Goal: Transaction & Acquisition: Purchase product/service

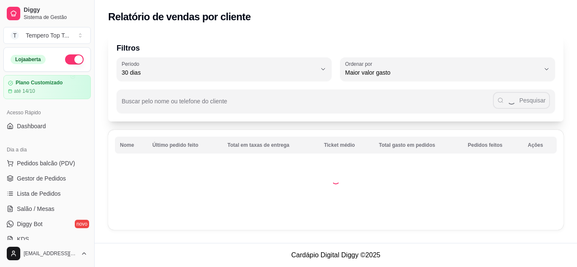
select select "30"
select select "HIGHEST_TOTAL_SPENT_WITH_ORDERS"
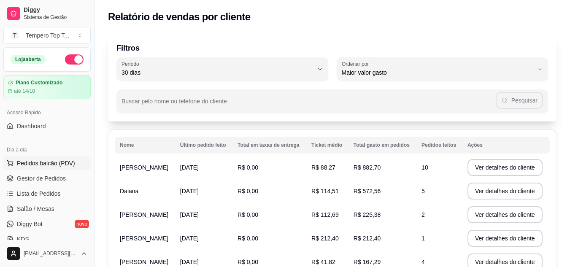
click at [31, 166] on span "Pedidos balcão (PDV)" at bounding box center [46, 163] width 58 height 8
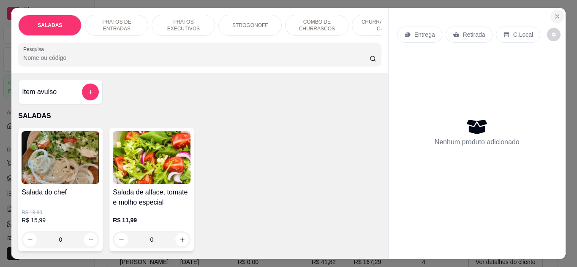
click at [554, 13] on icon "Close" at bounding box center [556, 16] width 7 height 7
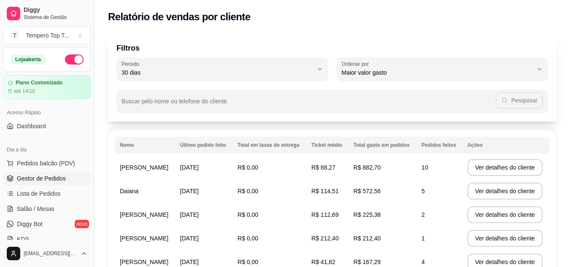
click at [43, 172] on link "Gestor de Pedidos" at bounding box center [46, 179] width 87 height 14
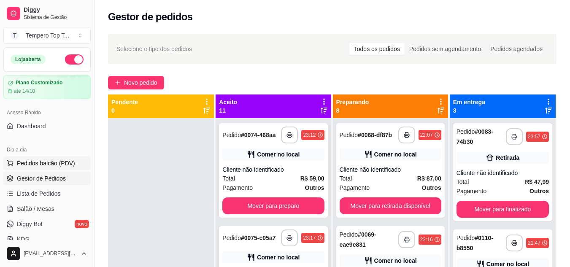
click at [44, 159] on button "Pedidos balcão (PDV)" at bounding box center [46, 164] width 87 height 14
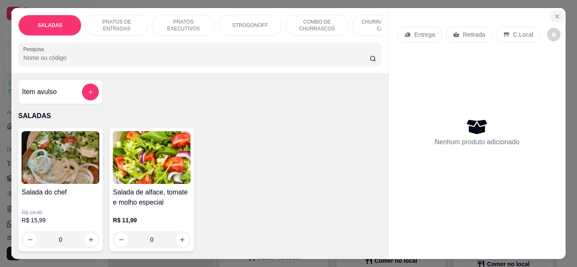
click at [553, 13] on icon "Close" at bounding box center [556, 16] width 7 height 7
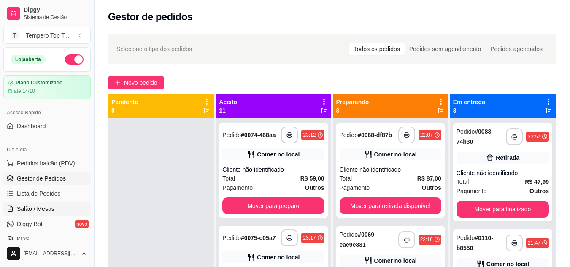
click at [60, 206] on link "Salão / Mesas" at bounding box center [46, 209] width 87 height 14
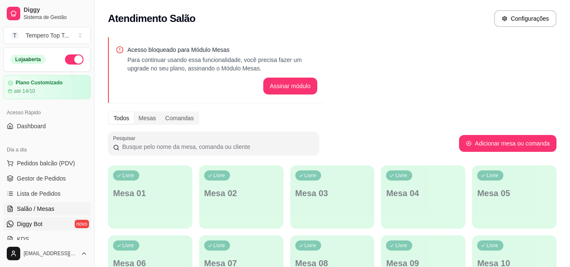
click at [52, 225] on link "Diggy Bot novo" at bounding box center [46, 224] width 87 height 14
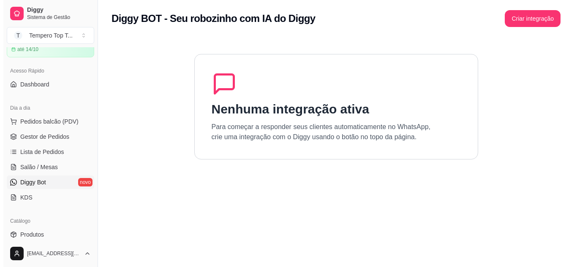
scroll to position [42, 0]
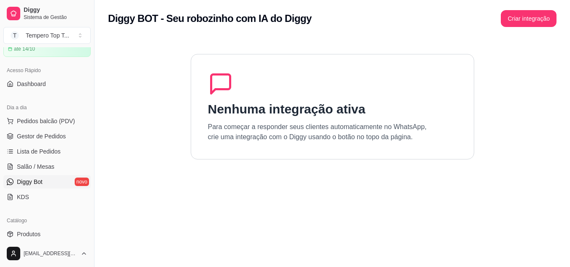
drag, startPoint x: 45, startPoint y: 200, endPoint x: 41, endPoint y: 208, distance: 8.9
click at [45, 201] on link "KDS" at bounding box center [46, 197] width 87 height 14
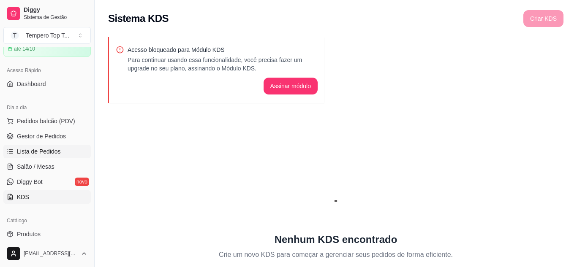
click at [36, 149] on span "Lista de Pedidos" at bounding box center [39, 151] width 44 height 8
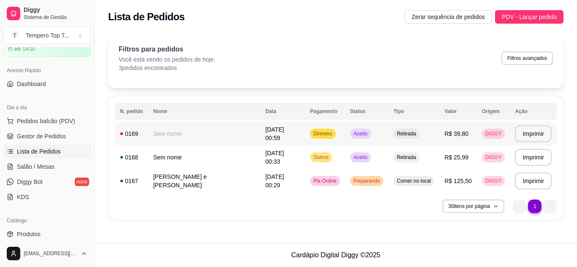
click at [305, 136] on td "Dinheiro" at bounding box center [325, 134] width 40 height 24
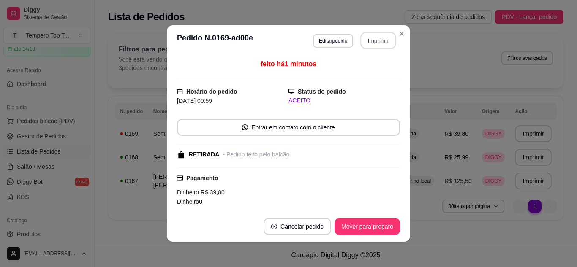
click at [371, 41] on button "Imprimir" at bounding box center [378, 41] width 35 height 16
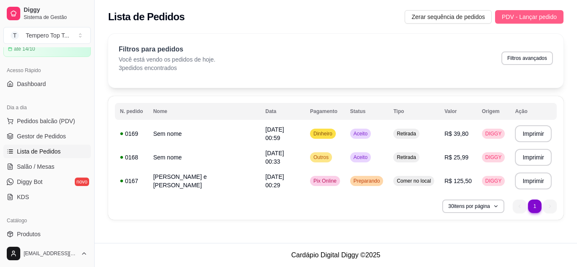
click at [527, 13] on span "PDV - Lançar pedido" at bounding box center [529, 16] width 55 height 9
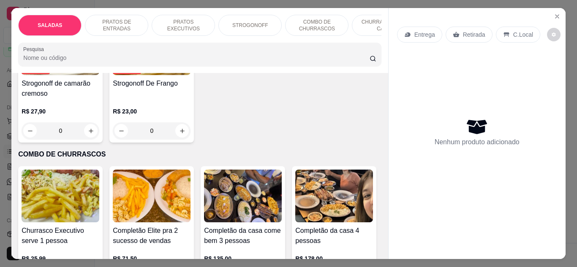
scroll to position [760, 0]
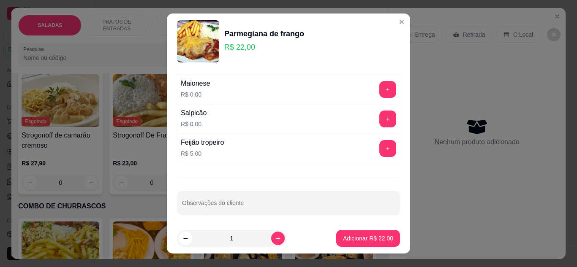
scroll to position [464, 0]
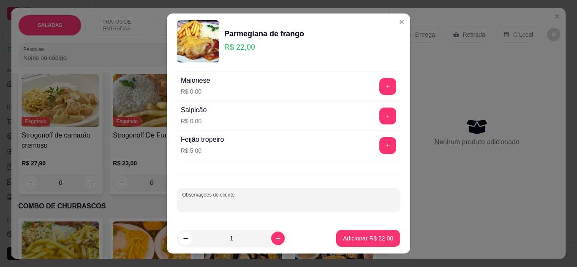
click at [317, 203] on input "Observações do cliente" at bounding box center [288, 203] width 213 height 8
type input "c"
click at [380, 90] on button "+" at bounding box center [388, 86] width 16 height 16
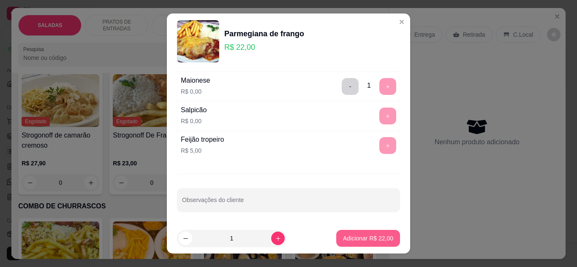
click at [367, 239] on p "Adicionar R$ 22,00" at bounding box center [368, 238] width 50 height 8
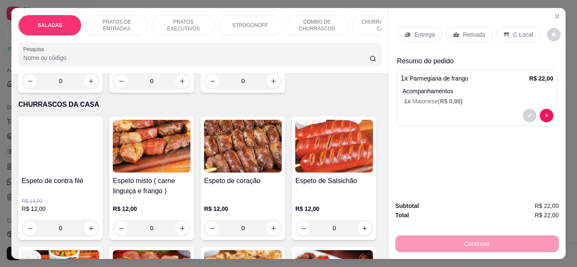
scroll to position [1140, 0]
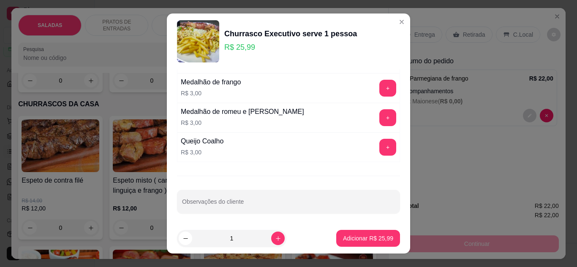
scroll to position [265, 0]
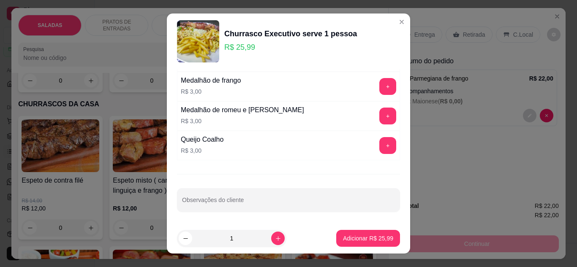
click at [360, 197] on div at bounding box center [288, 200] width 213 height 17
type input "com salpicão"
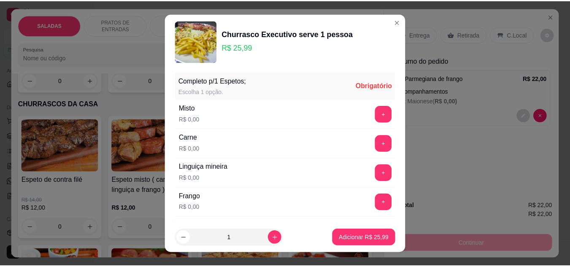
scroll to position [0, 0]
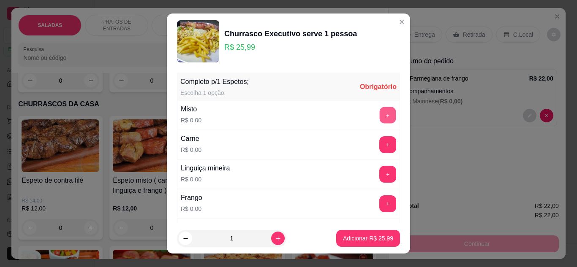
click at [380, 122] on button "+" at bounding box center [388, 115] width 16 height 16
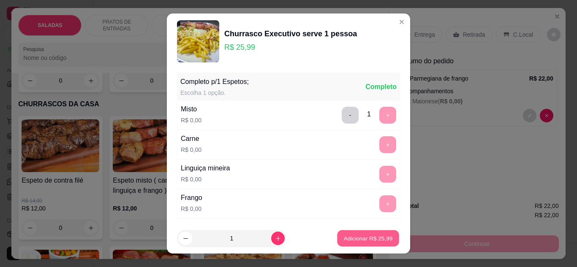
click at [362, 239] on p "Adicionar R$ 25,99" at bounding box center [368, 239] width 49 height 8
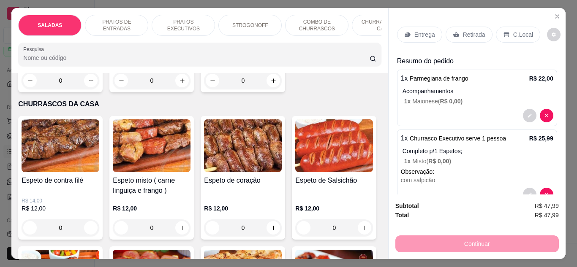
click at [467, 38] on div "Retirada" at bounding box center [468, 35] width 47 height 16
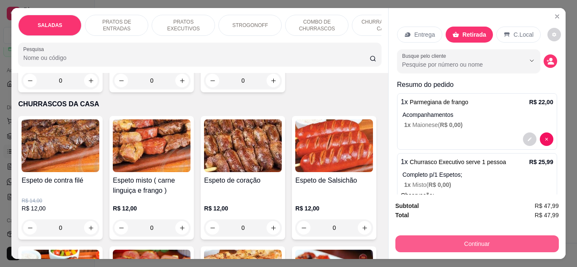
click at [504, 240] on button "Continuar" at bounding box center [476, 244] width 163 height 17
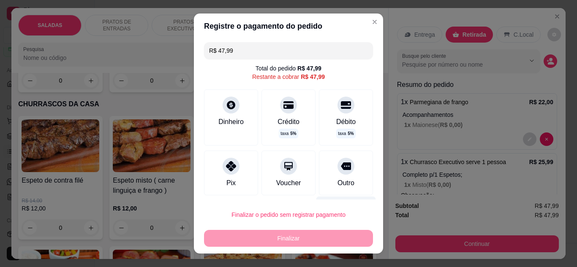
drag, startPoint x: 325, startPoint y: 166, endPoint x: 335, endPoint y: 192, distance: 28.2
click at [329, 180] on div "Outro" at bounding box center [346, 173] width 54 height 45
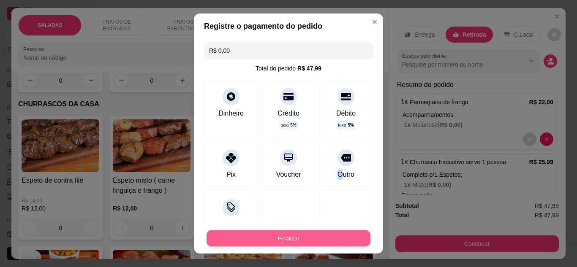
click at [338, 233] on button "Finalizar" at bounding box center [288, 239] width 164 height 16
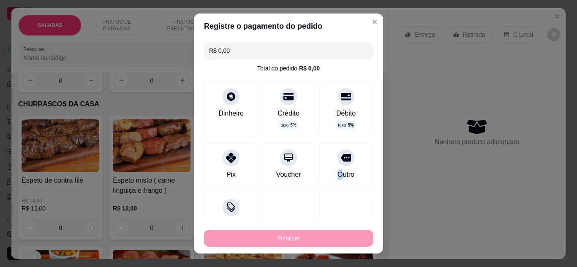
type input "-R$ 47,99"
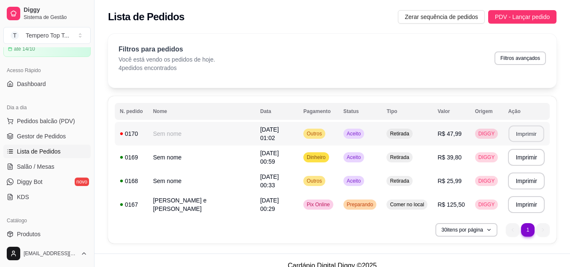
click at [528, 131] on button "Imprimir" at bounding box center [526, 134] width 35 height 16
click at [418, 204] on td "Comer no local" at bounding box center [407, 205] width 51 height 24
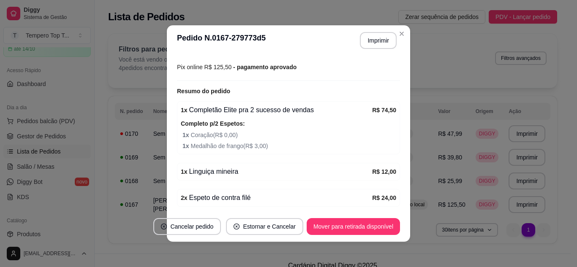
scroll to position [75, 0]
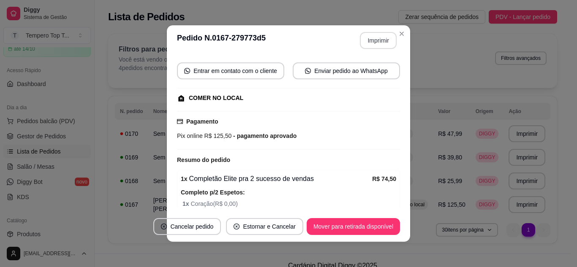
click at [375, 41] on button "Imprimir" at bounding box center [378, 40] width 37 height 17
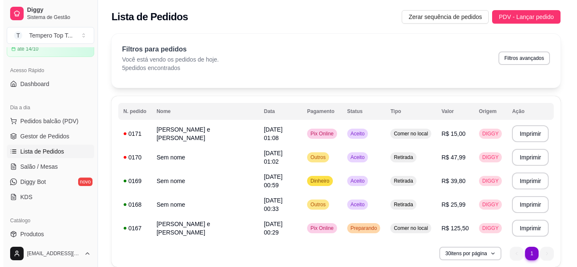
scroll to position [41, 0]
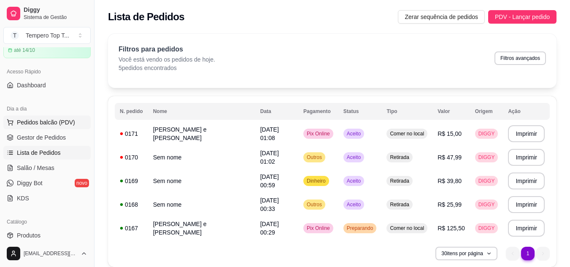
click at [21, 125] on span "Pedidos balcão (PDV)" at bounding box center [46, 122] width 58 height 8
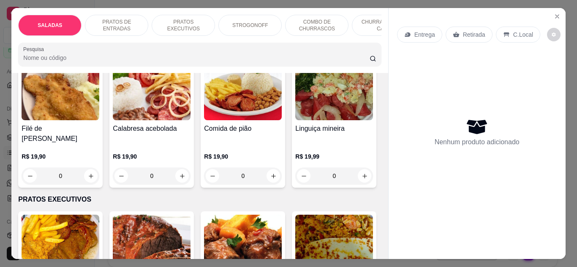
scroll to position [169, 0]
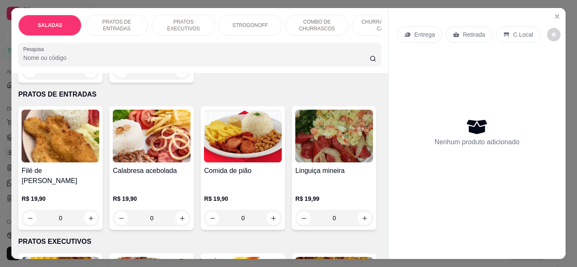
click at [569, 96] on div "SALADAS PRATOS DE ENTRADAS PRATOS EXECUTIVOS STROGONOFF COMBO DE CHURRASCOS CHU…" at bounding box center [288, 133] width 577 height 267
click at [556, 13] on icon "Close" at bounding box center [556, 16] width 7 height 7
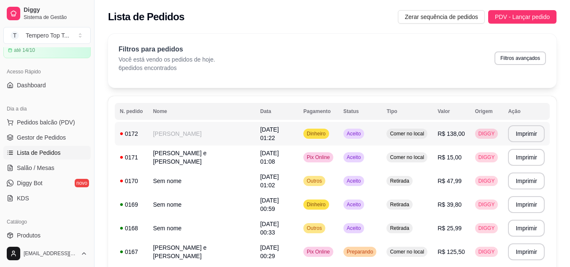
click at [407, 131] on span "Comer no local" at bounding box center [407, 133] width 38 height 7
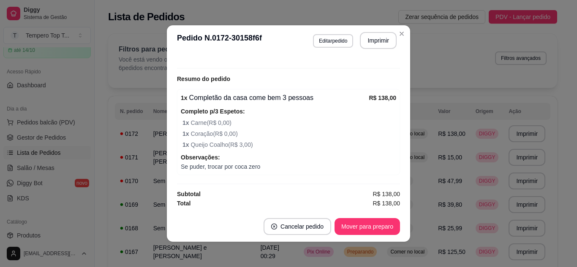
scroll to position [2, 0]
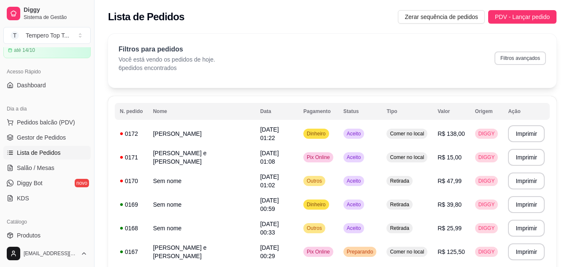
click at [522, 60] on button "Filtros avançados" at bounding box center [521, 59] width 52 height 14
select select "0"
click at [441, 143] on td "R$ 138,00" at bounding box center [452, 134] width 38 height 24
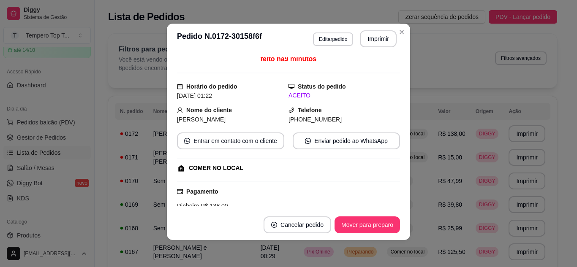
scroll to position [0, 0]
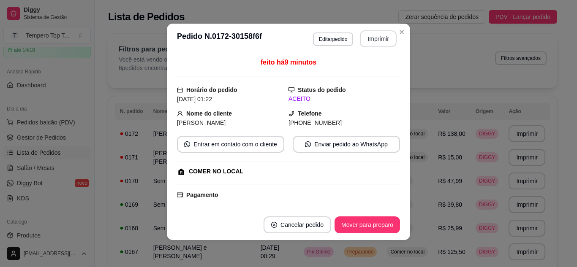
click at [377, 37] on button "Imprimir" at bounding box center [378, 38] width 37 height 17
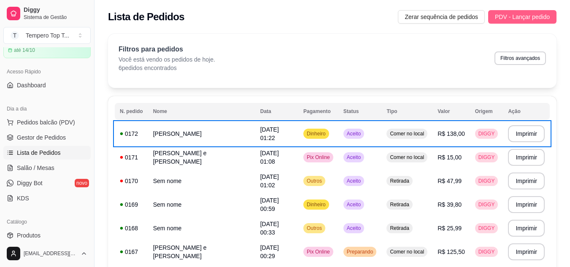
click at [515, 11] on button "PDV - Lançar pedido" at bounding box center [522, 17] width 68 height 14
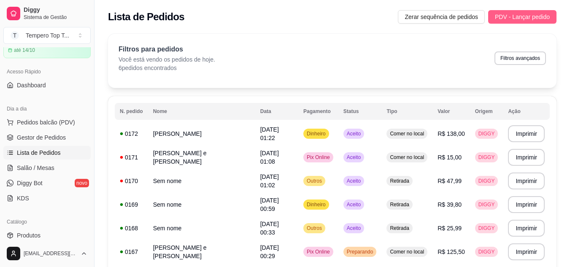
click at [525, 19] on span "PDV - Lançar pedido" at bounding box center [522, 16] width 55 height 9
click at [524, 25] on div "Lista de Pedidos Zerar sequência de pedidos PDV - Lançar pedido" at bounding box center [333, 14] width 476 height 29
click at [521, 16] on span "PDV - Lançar pedido" at bounding box center [522, 16] width 55 height 9
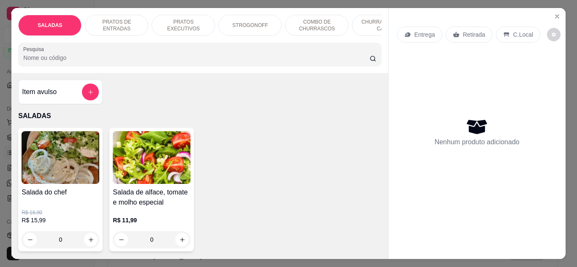
scroll to position [84, 0]
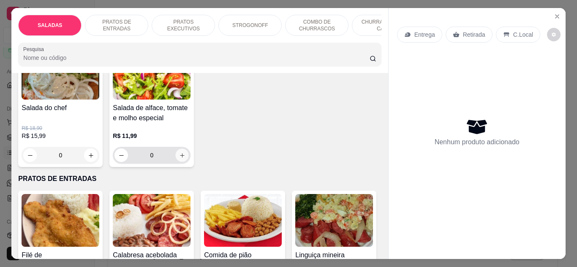
click at [179, 159] on icon "increase-product-quantity" at bounding box center [182, 155] width 6 height 6
type input "1"
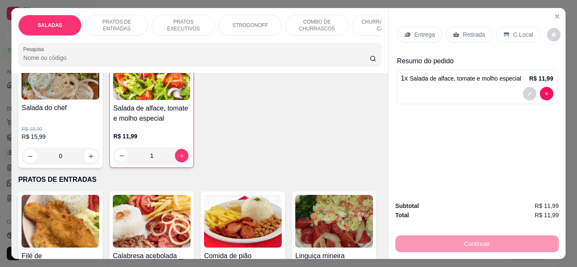
click at [173, 124] on h4 "Salada de alface, tomate e molho especial" at bounding box center [151, 113] width 77 height 20
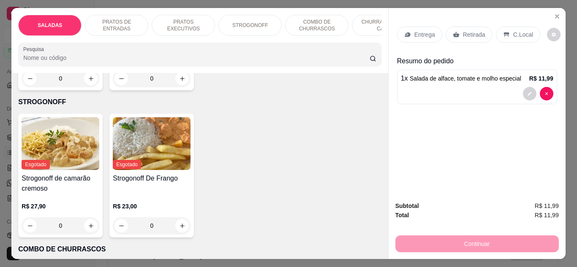
scroll to position [549, 0]
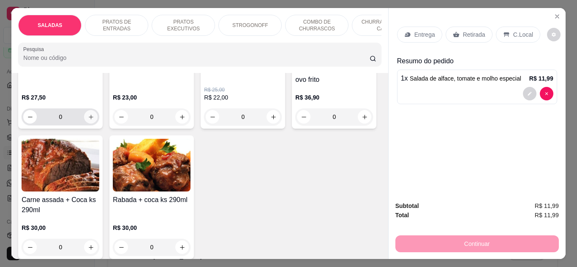
click at [98, 124] on button "increase-product-quantity" at bounding box center [91, 117] width 14 height 14
type input "1"
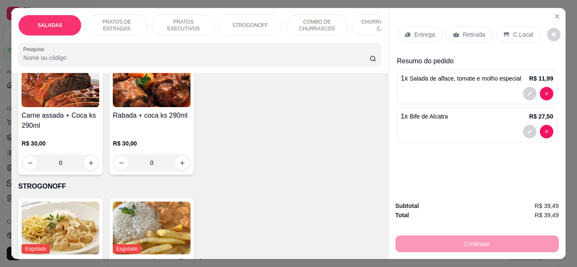
scroll to position [718, 0]
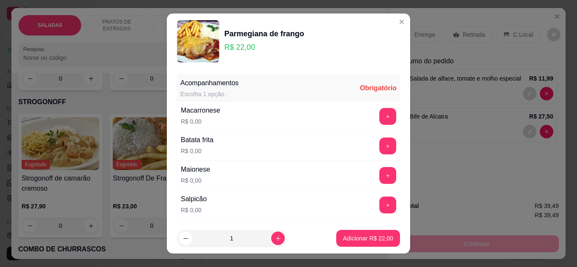
scroll to position [422, 0]
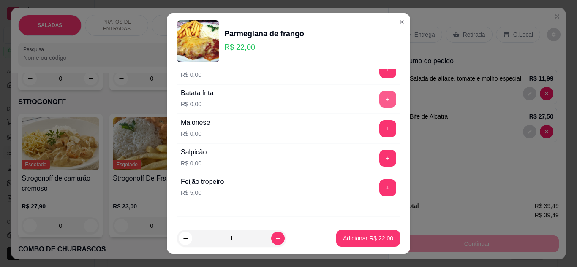
click at [379, 98] on button "+" at bounding box center [387, 99] width 17 height 17
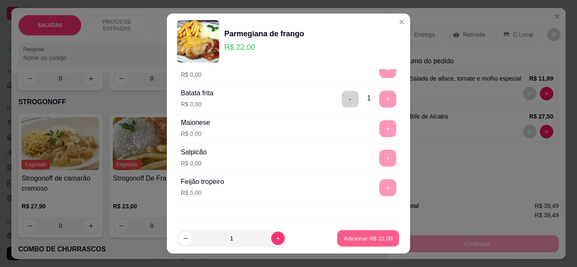
click at [363, 239] on p "Adicionar R$ 22,00" at bounding box center [368, 239] width 49 height 8
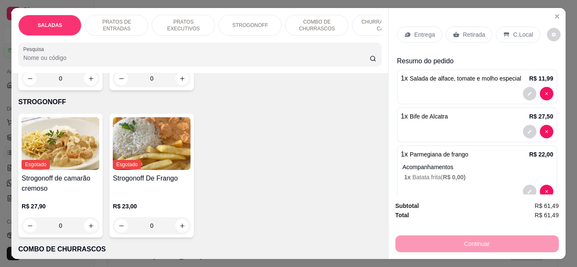
click at [453, 35] on icon at bounding box center [456, 34] width 7 height 7
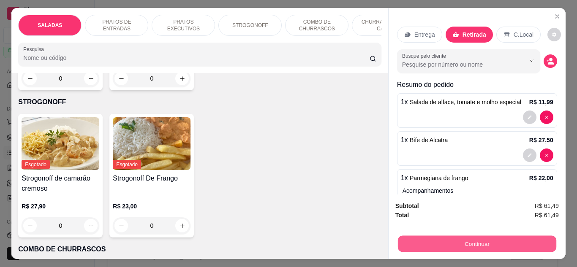
click at [451, 246] on button "Continuar" at bounding box center [476, 244] width 158 height 16
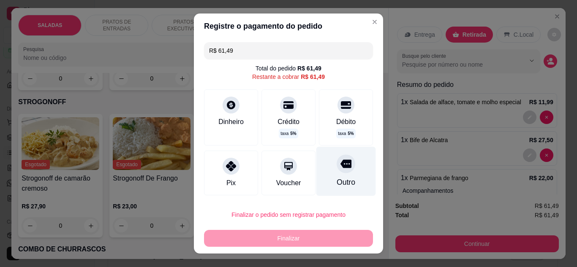
click at [321, 165] on div "Outro" at bounding box center [346, 171] width 60 height 49
type input "R$ 0,00"
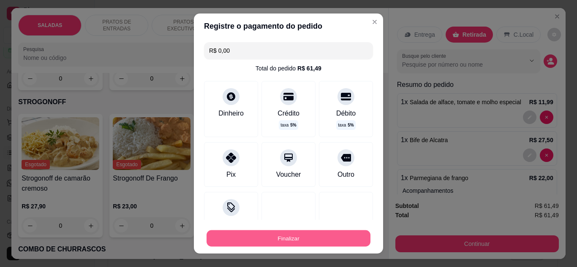
click at [282, 238] on button "Finalizar" at bounding box center [288, 239] width 164 height 16
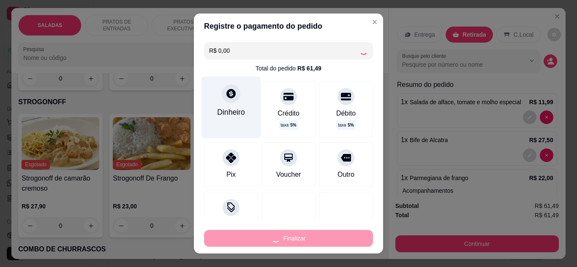
type input "0"
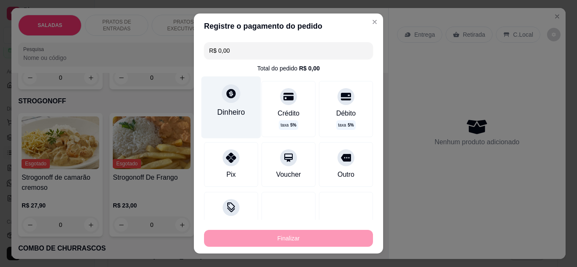
type input "-R$ 61,49"
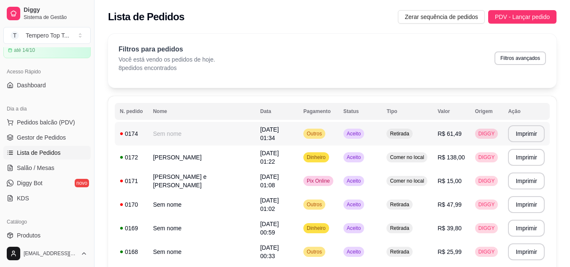
click at [359, 132] on td "Aceito" at bounding box center [360, 134] width 43 height 24
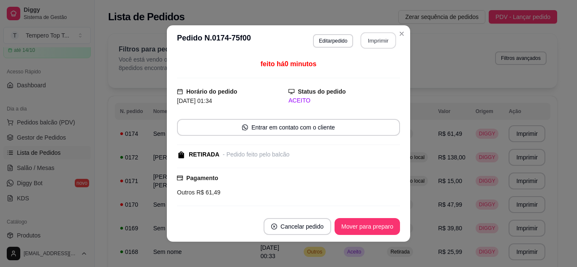
click at [370, 41] on button "Imprimir" at bounding box center [378, 41] width 35 height 16
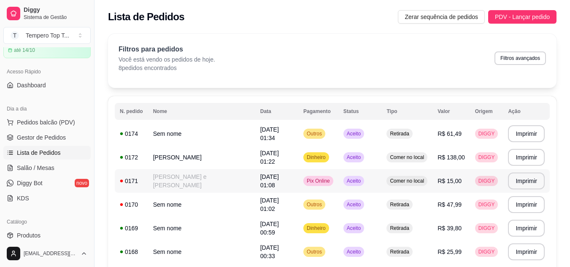
click at [418, 181] on td "Comer no local" at bounding box center [407, 181] width 51 height 24
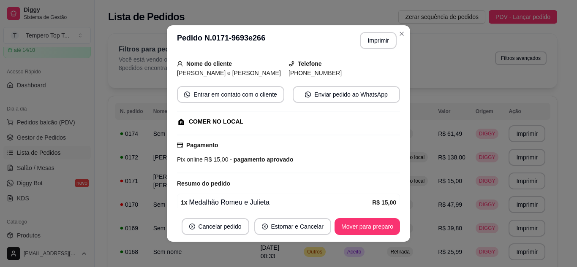
scroll to position [88, 0]
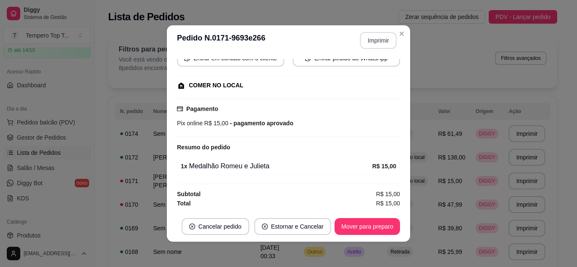
click at [372, 33] on button "Imprimir" at bounding box center [378, 40] width 37 height 17
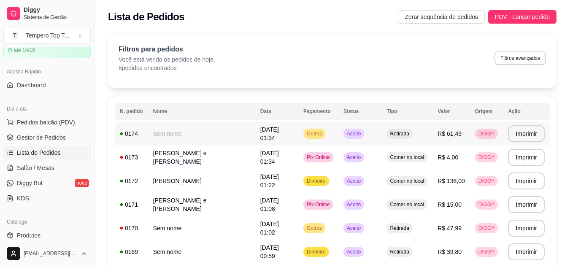
click at [438, 137] on span "R$ 61,49" at bounding box center [450, 133] width 24 height 7
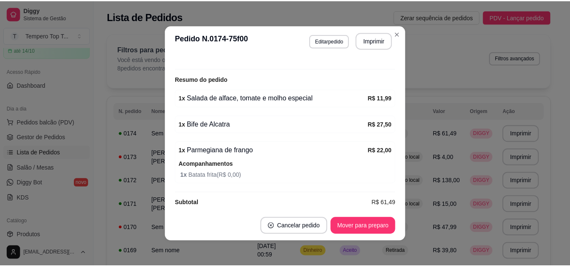
scroll to position [146, 0]
